Goal: Task Accomplishment & Management: Use online tool/utility

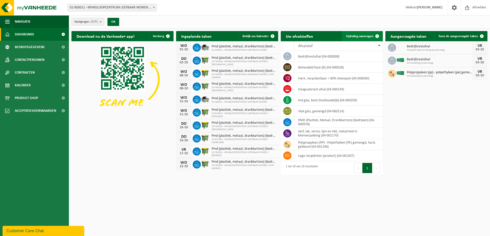
click at [360, 35] on span "Ophaling aanvragen" at bounding box center [359, 36] width 27 height 3
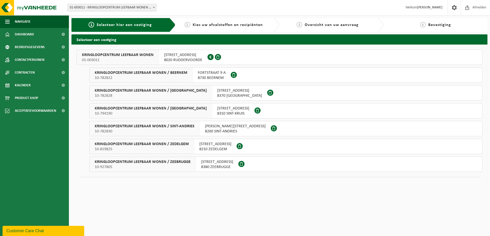
click at [176, 55] on span "TERLUCHTESTRAAT 38" at bounding box center [183, 55] width 38 height 5
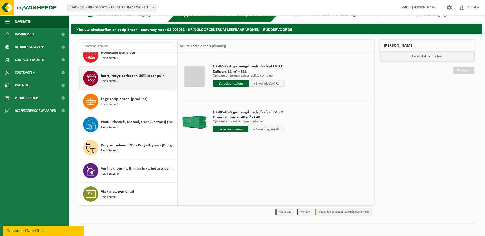
scroll to position [39, 0]
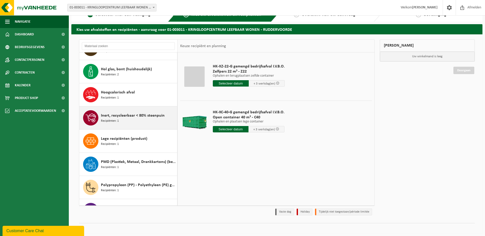
click at [148, 121] on div "Inert, recycleerbaar < 80% steenpuin Recipiënten: 1" at bounding box center [138, 117] width 75 height 15
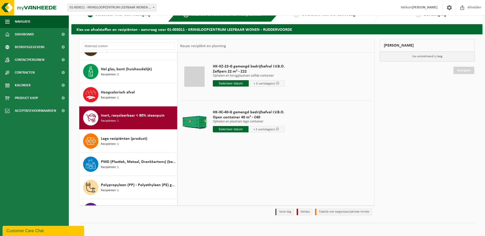
scroll to position [79, 0]
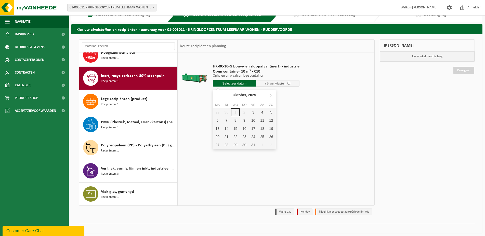
click at [233, 84] on input "text" at bounding box center [234, 83] width 43 height 6
click at [250, 114] on div "3" at bounding box center [253, 112] width 9 height 8
type input "Van [DATE]"
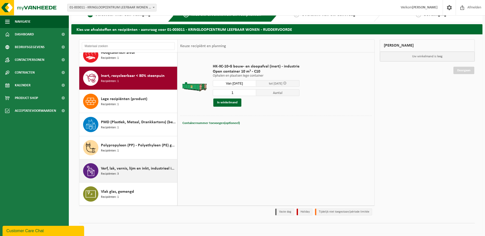
scroll to position [0, 0]
